Goal: Find contact information: Find contact information

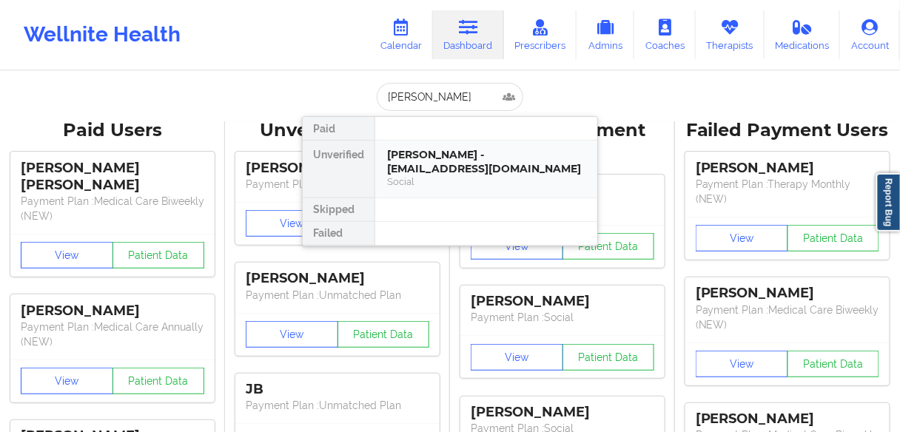
click at [438, 170] on div "[PERSON_NAME] - [EMAIL_ADDRESS][DOMAIN_NAME]" at bounding box center [486, 161] width 198 height 27
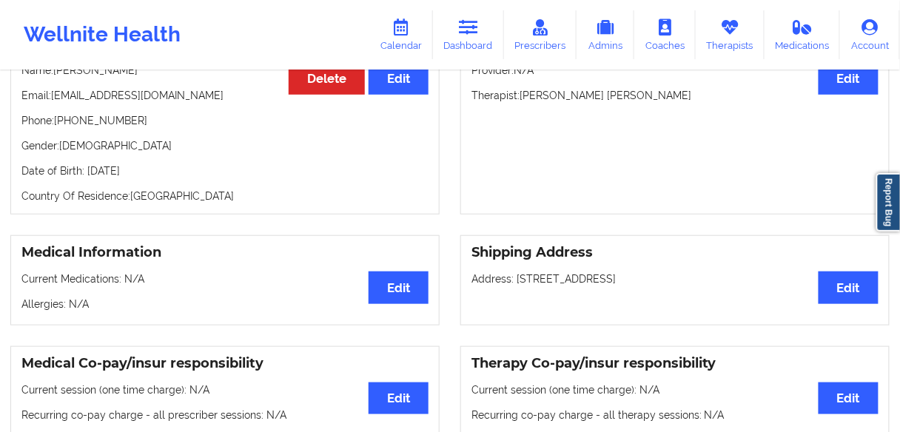
scroll to position [178, 0]
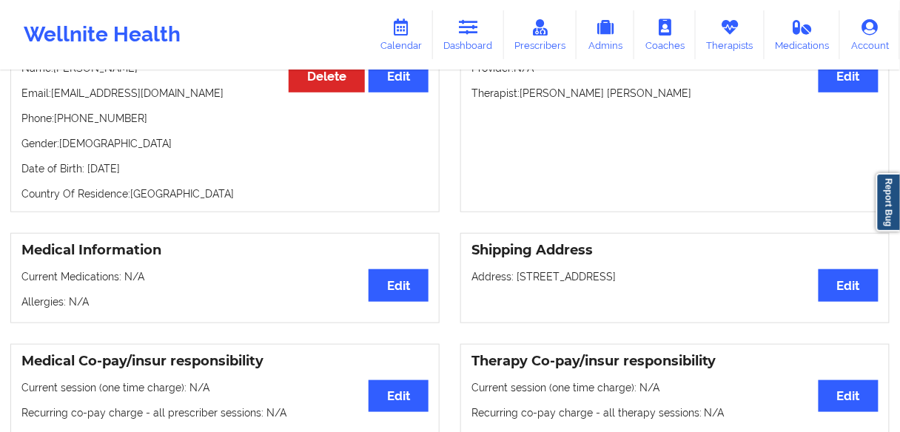
click at [96, 126] on p "Phone: [PHONE_NUMBER]" at bounding box center [224, 118] width 407 height 15
drag, startPoint x: 195, startPoint y: 104, endPoint x: 53, endPoint y: 110, distance: 143.0
click at [53, 101] on p "Email: [EMAIL_ADDRESS][DOMAIN_NAME]" at bounding box center [224, 93] width 407 height 15
copy p "[EMAIL_ADDRESS][DOMAIN_NAME]"
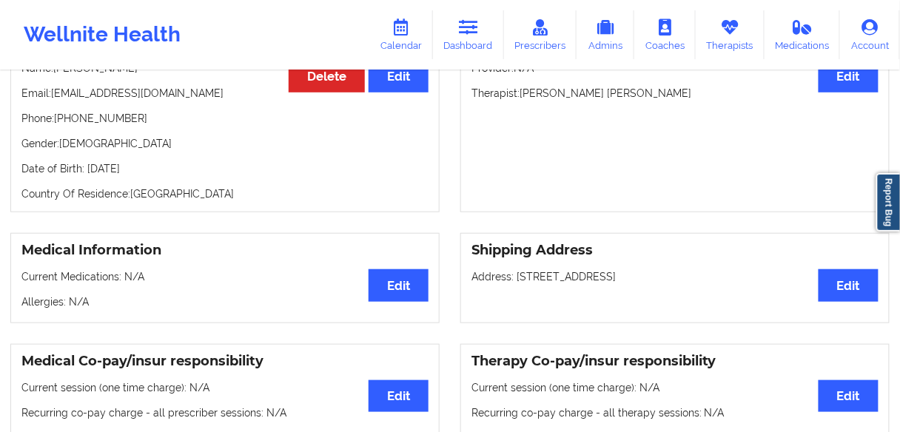
click at [96, 126] on p "Phone: [PHONE_NUMBER]" at bounding box center [224, 118] width 407 height 15
copy p "15189126901"
